Goal: Task Accomplishment & Management: Manage account settings

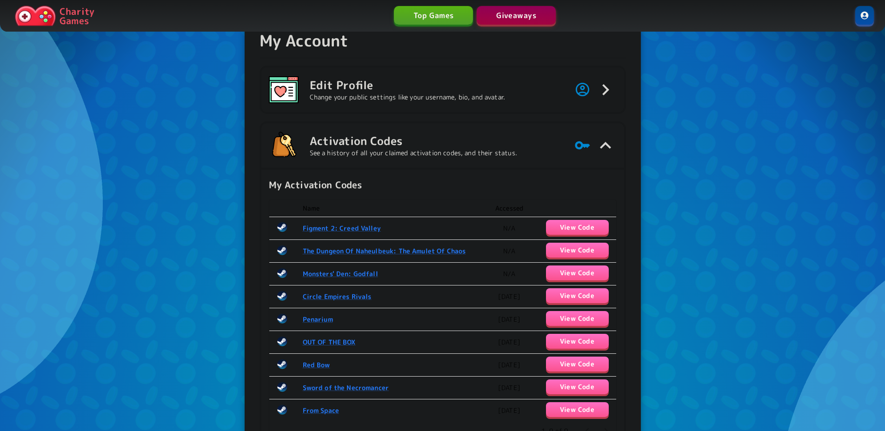
scroll to position [63, 0]
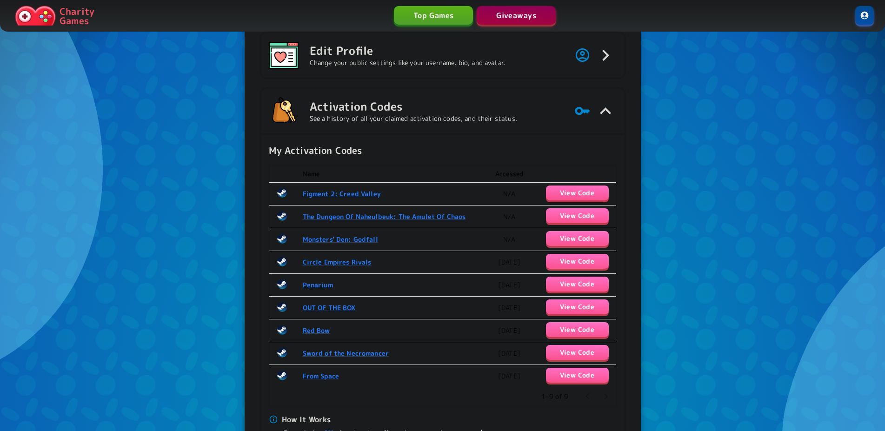
click at [16, 253] on div "My Account Edit Profile Change your public settings like your username, bio, an…" at bounding box center [442, 359] width 885 height 844
click at [569, 192] on button "View Code" at bounding box center [577, 193] width 63 height 15
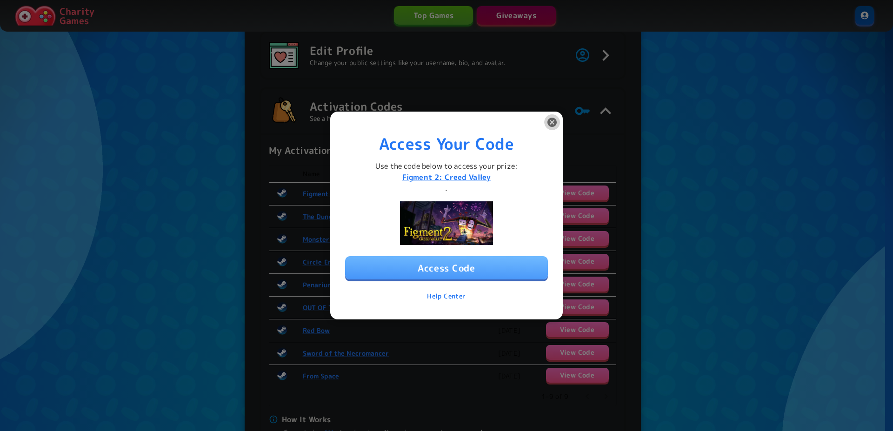
click at [558, 125] on button "button" at bounding box center [552, 122] width 16 height 16
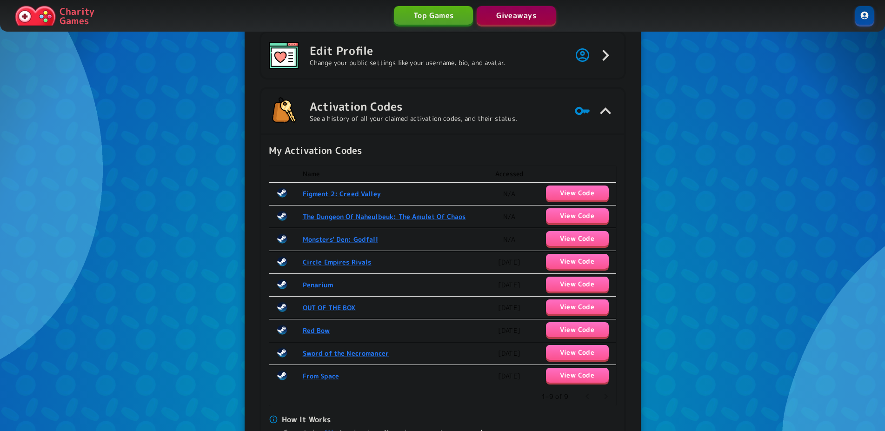
click at [580, 242] on button "View Code" at bounding box center [577, 238] width 63 height 15
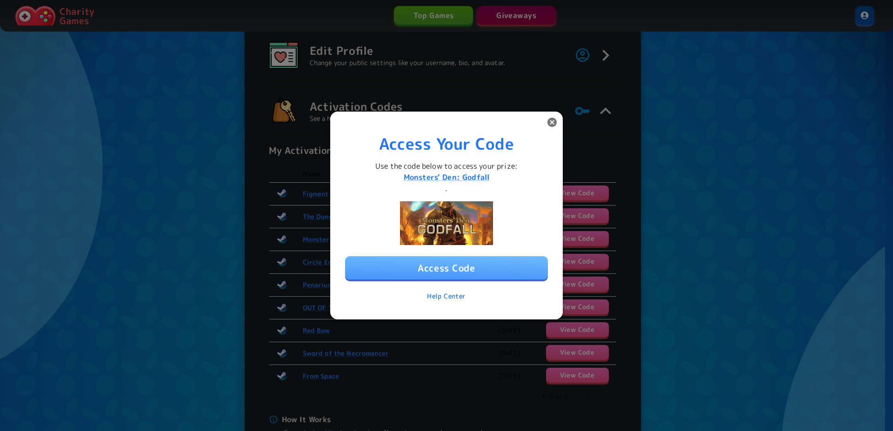
click at [555, 128] on icon "button" at bounding box center [551, 122] width 11 height 11
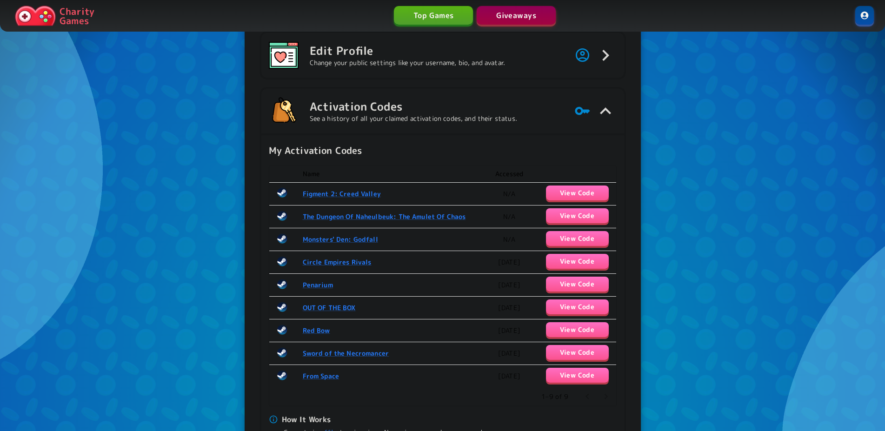
click at [604, 186] on button "View Code" at bounding box center [577, 193] width 63 height 15
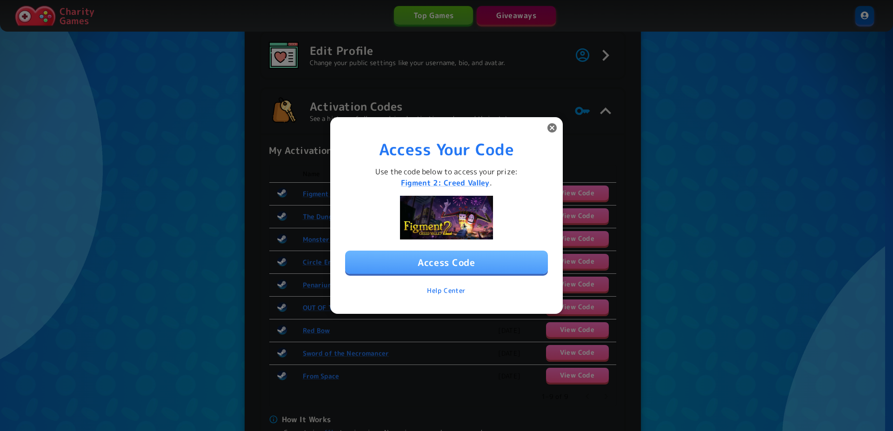
click at [469, 260] on button "Access Code" at bounding box center [446, 262] width 203 height 23
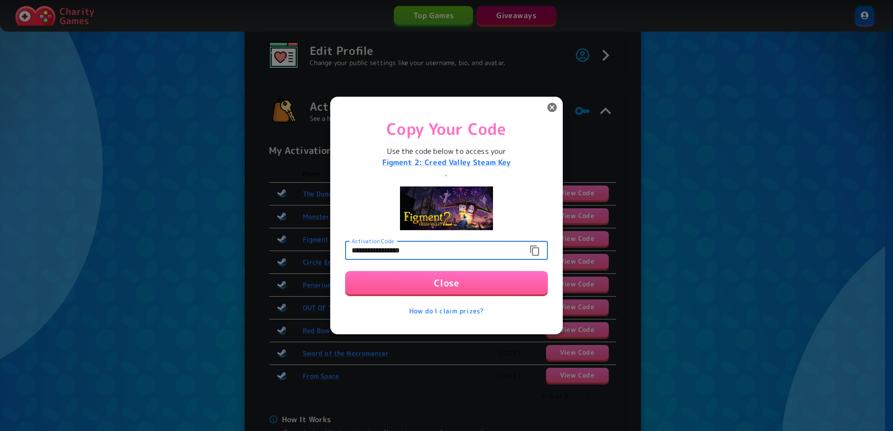
drag, startPoint x: 493, startPoint y: 242, endPoint x: 309, endPoint y: 243, distance: 184.1
click at [345, 243] on input "**********" at bounding box center [434, 250] width 178 height 19
click at [535, 249] on icon "button" at bounding box center [534, 250] width 11 height 11
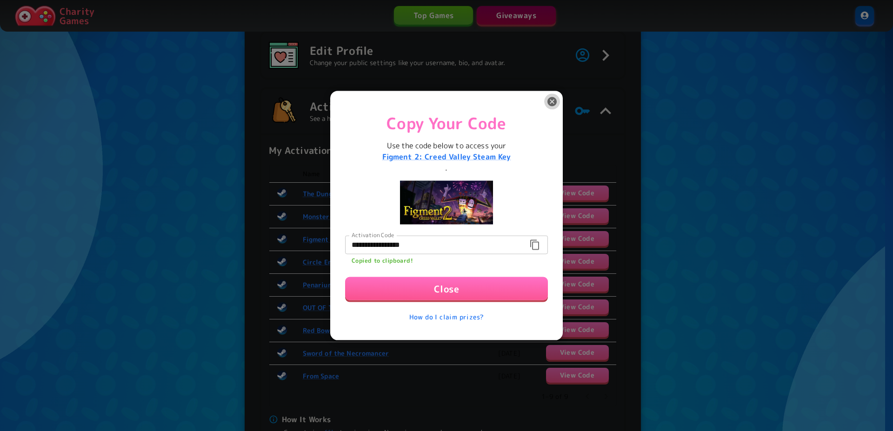
click at [557, 102] on button "button" at bounding box center [552, 101] width 16 height 16
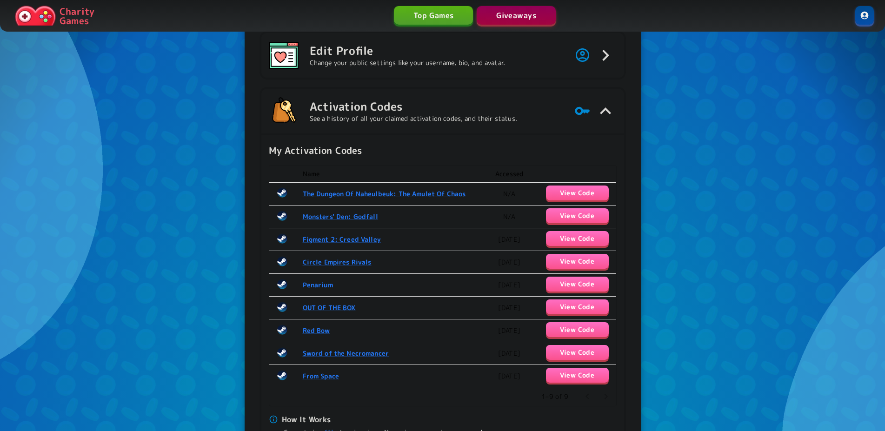
click at [576, 243] on button "View Code" at bounding box center [577, 238] width 63 height 15
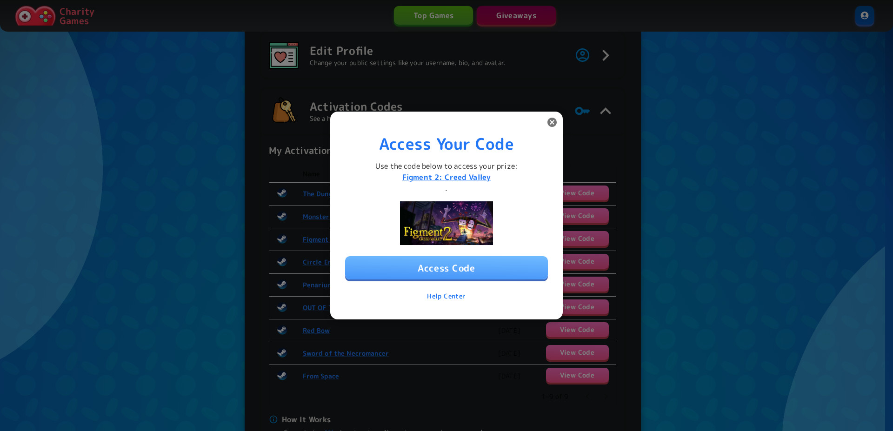
click at [551, 125] on icon "button" at bounding box center [551, 122] width 9 height 9
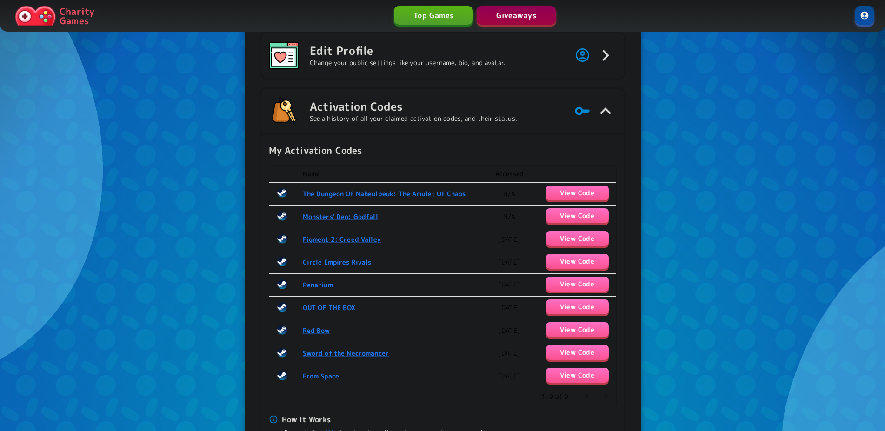
click at [579, 213] on button "View Code" at bounding box center [577, 215] width 63 height 15
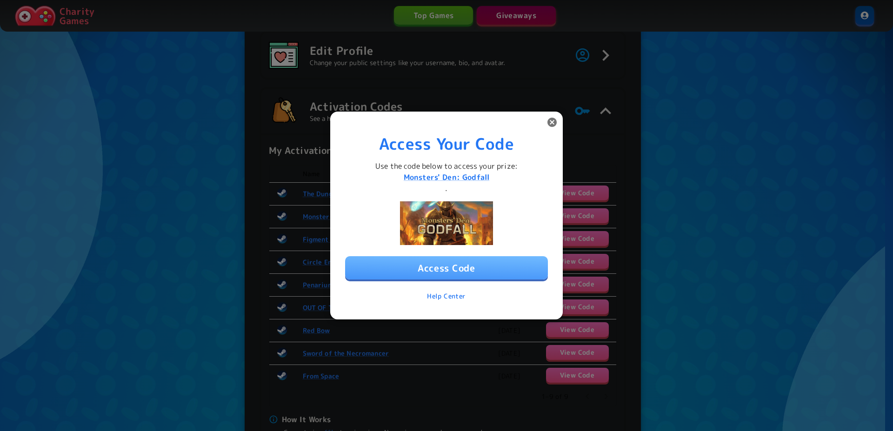
click at [471, 260] on button "Access Code" at bounding box center [446, 267] width 203 height 23
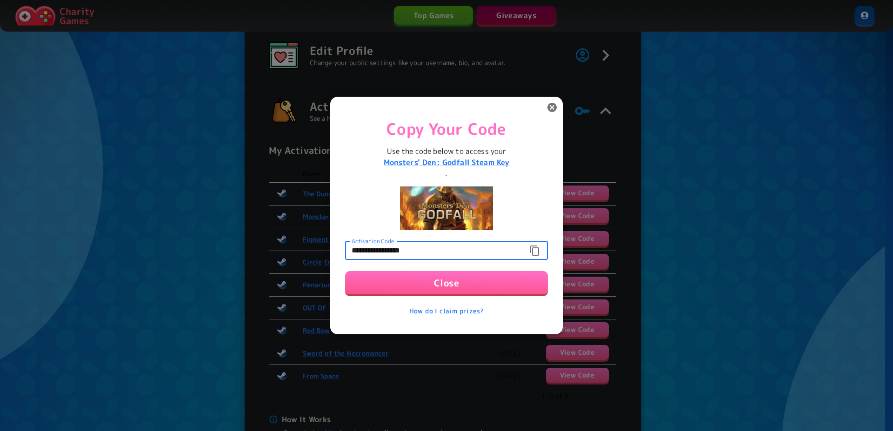
drag, startPoint x: 461, startPoint y: 247, endPoint x: 308, endPoint y: 243, distance: 153.0
click at [345, 243] on input "**********" at bounding box center [434, 250] width 178 height 19
click at [550, 113] on icon "button" at bounding box center [551, 107] width 11 height 11
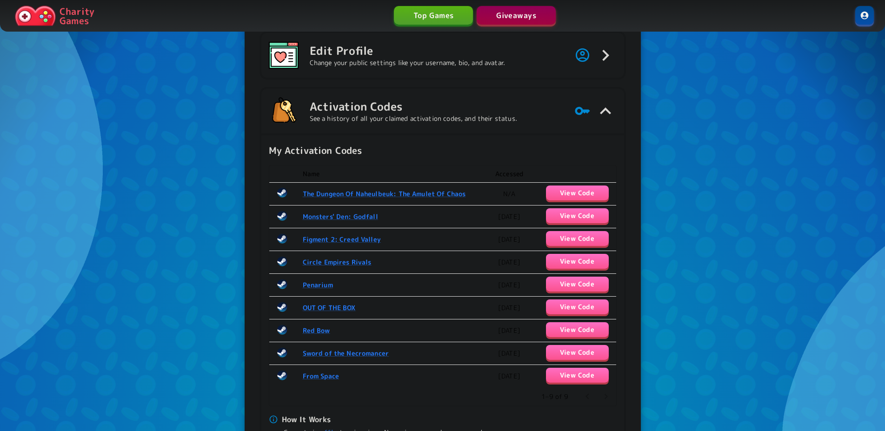
click at [573, 199] on button "View Code" at bounding box center [577, 193] width 63 height 15
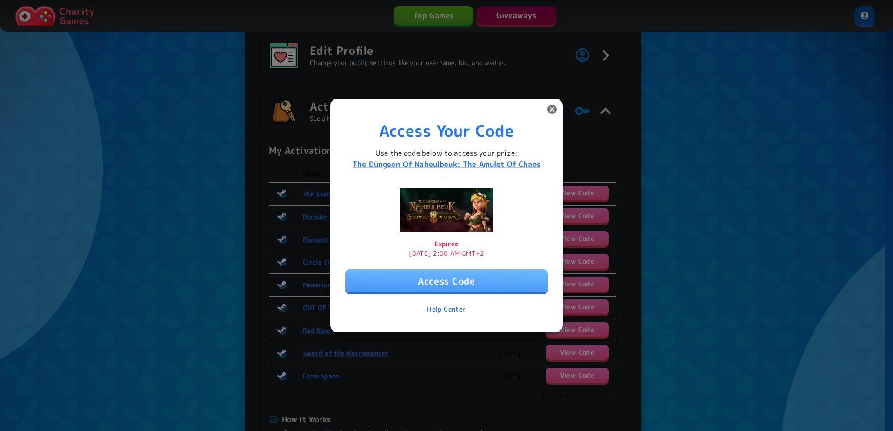
click at [452, 280] on button "Access Code" at bounding box center [446, 280] width 203 height 23
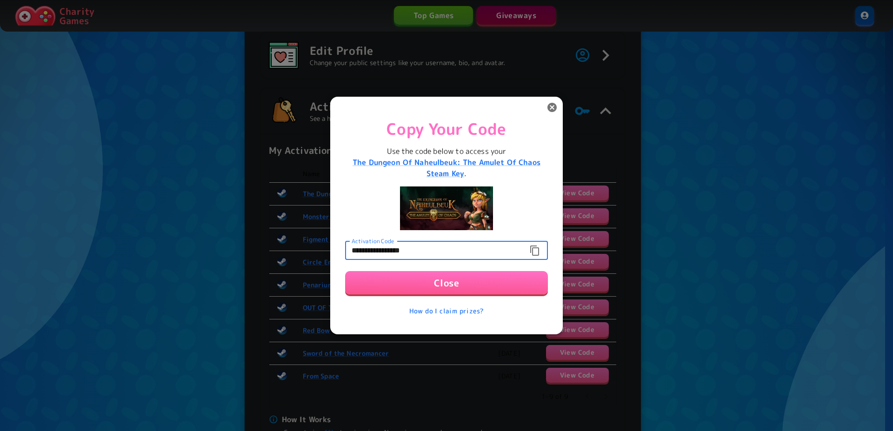
drag, startPoint x: 453, startPoint y: 253, endPoint x: 243, endPoint y: 248, distance: 209.8
click at [345, 248] on input "**********" at bounding box center [434, 250] width 178 height 19
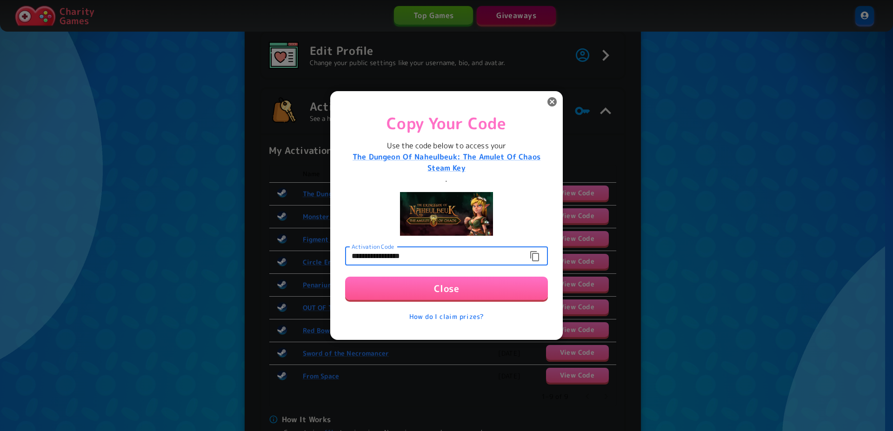
click at [557, 107] on icon "button" at bounding box center [551, 101] width 11 height 11
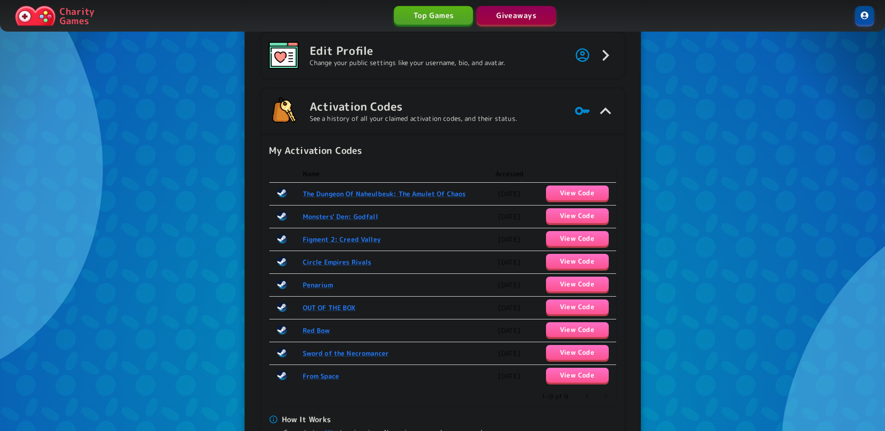
click at [584, 203] on td "View Code" at bounding box center [574, 193] width 84 height 23
click at [586, 197] on button "View Code" at bounding box center [577, 193] width 63 height 15
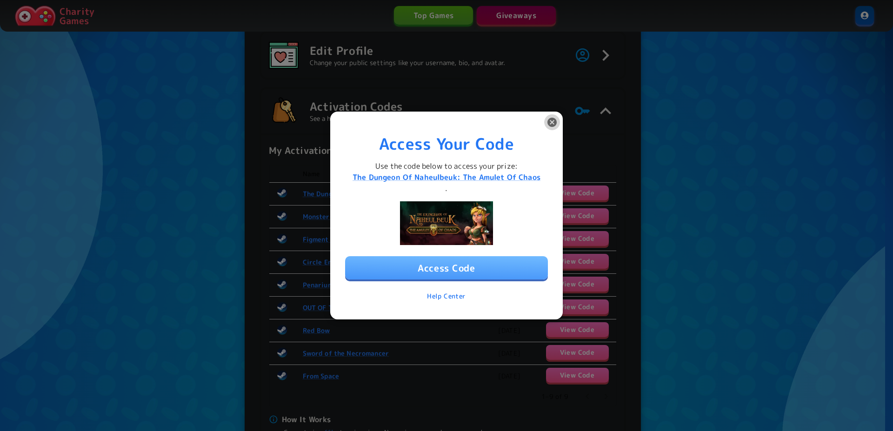
click at [547, 122] on icon "button" at bounding box center [551, 122] width 11 height 11
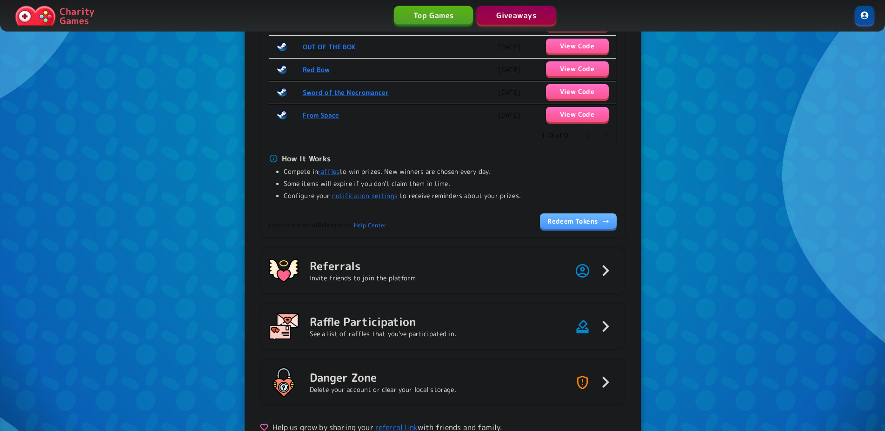
scroll to position [404, 0]
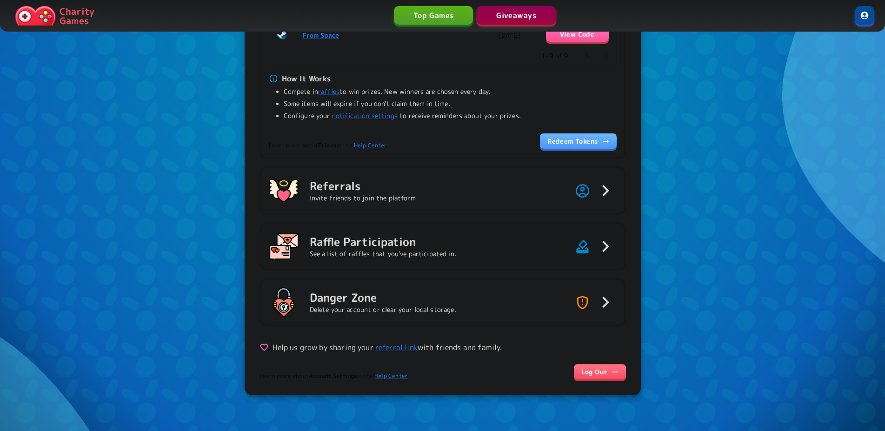
click at [450, 257] on p "See a list of raffles that you've participated in." at bounding box center [383, 253] width 147 height 9
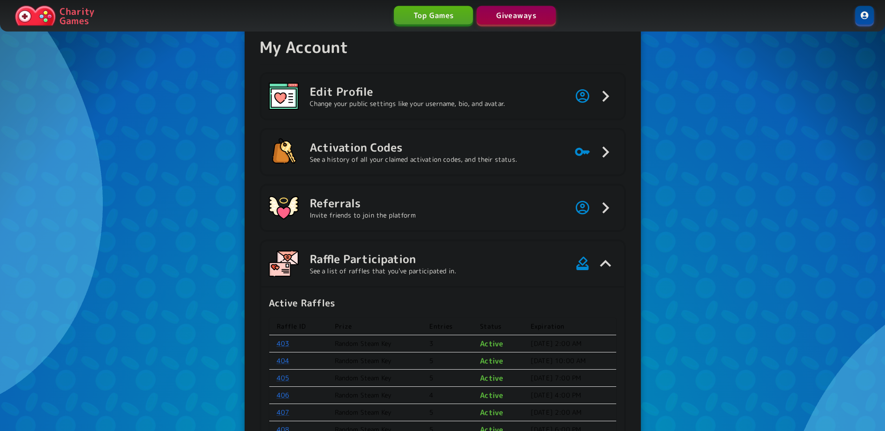
scroll to position [0, 0]
